Goal: Information Seeking & Learning: Learn about a topic

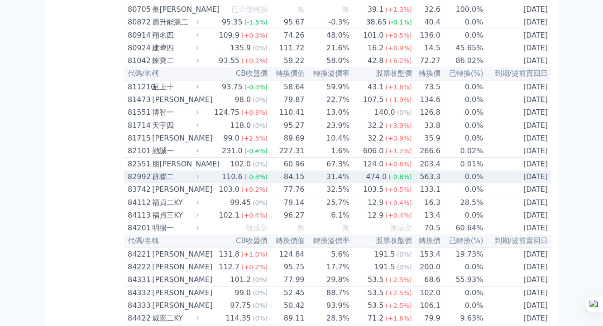
scroll to position [5316, 0]
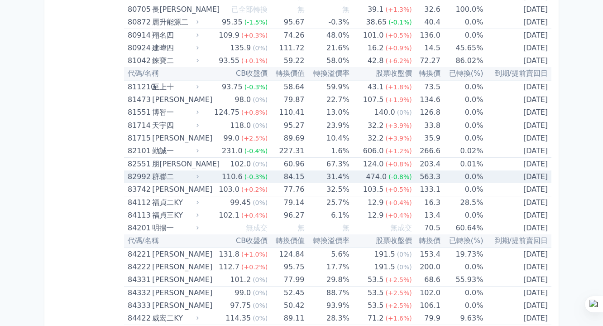
drag, startPoint x: 549, startPoint y: 163, endPoint x: 408, endPoint y: 163, distance: 141.3
click at [408, 170] on tr "82992 群聯二 110.6 (-0.3%) 84.15 31.4% 474.0 (-0.8%) 563.3 0.0% [DATE]" at bounding box center [337, 176] width 427 height 13
copy tr "563.3 0.0% [DATE]"
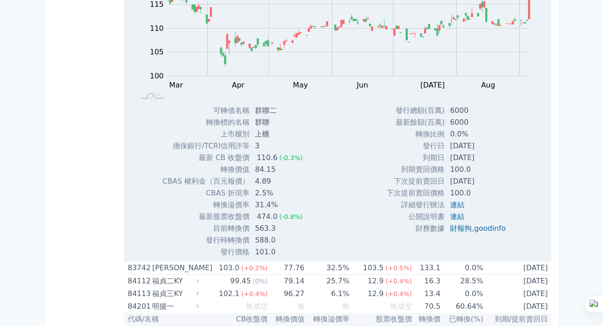
scroll to position [5539, 0]
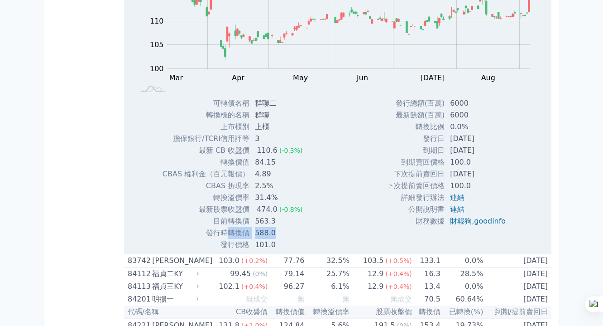
drag, startPoint x: 230, startPoint y: 218, endPoint x: 279, endPoint y: 218, distance: 49.4
click at [279, 227] on tr "發行時轉換價 588.0" at bounding box center [237, 233] width 148 height 12
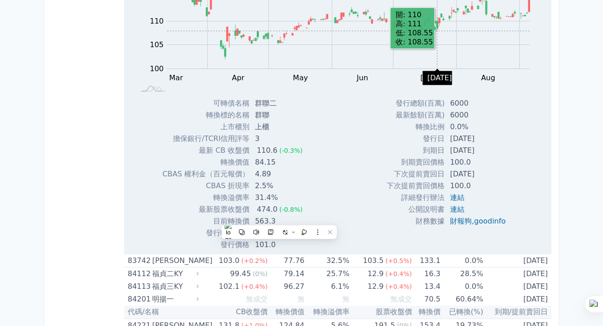
copy tr "轉換價 588.0"
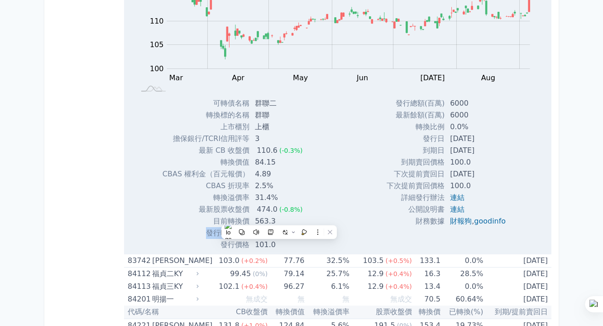
drag, startPoint x: 206, startPoint y: 219, endPoint x: 225, endPoint y: 217, distance: 18.6
click at [225, 227] on td "發行時轉換價" at bounding box center [206, 233] width 87 height 12
copy td "發行時"
